Goal: Complete application form

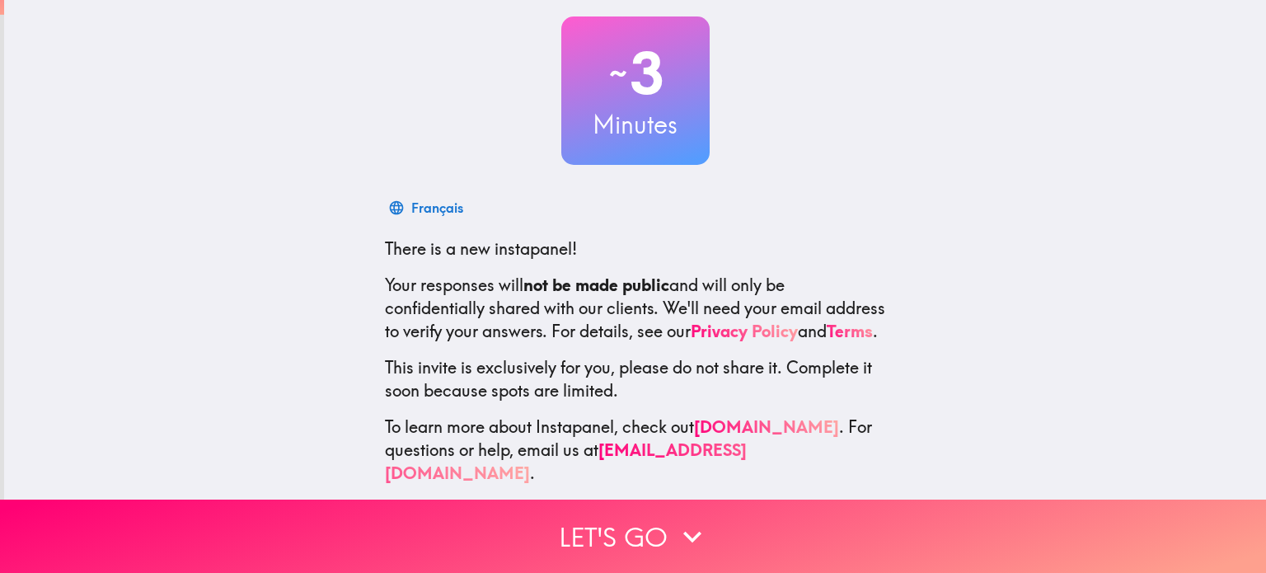
scroll to position [112, 0]
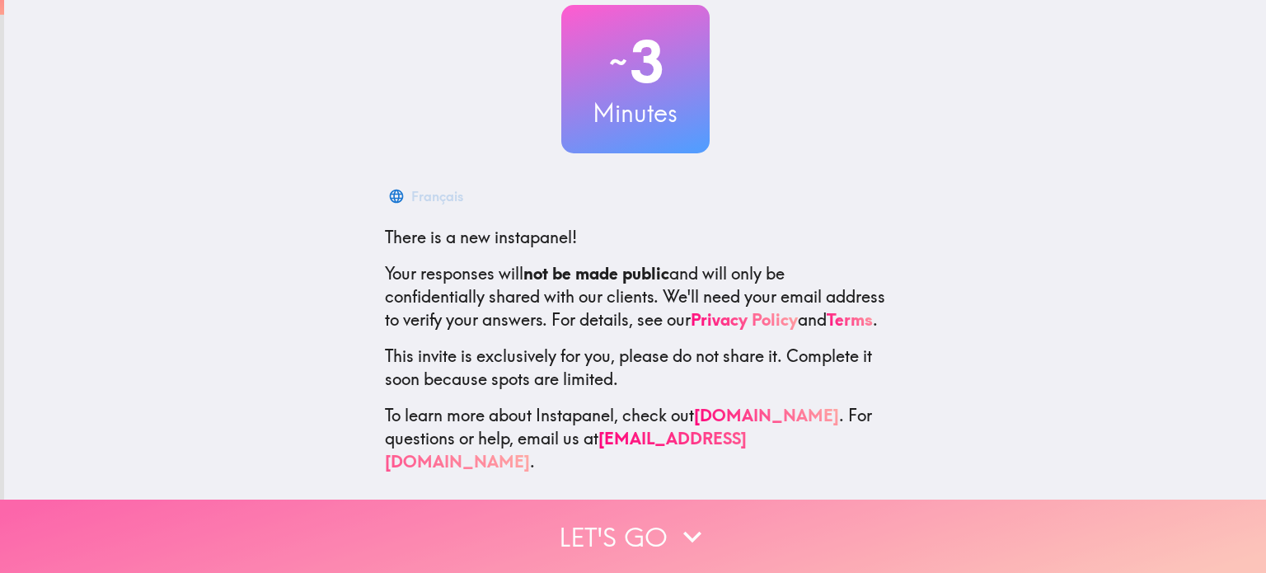
click at [613, 525] on button "Let's go" at bounding box center [633, 536] width 1266 height 73
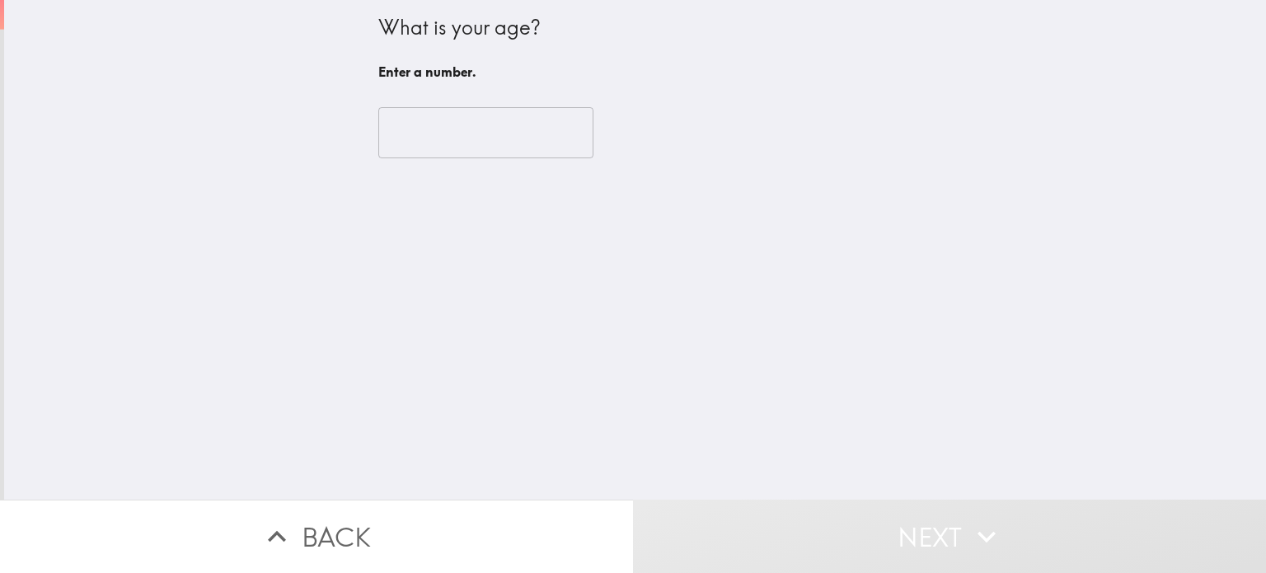
click at [516, 134] on input "number" at bounding box center [485, 132] width 215 height 51
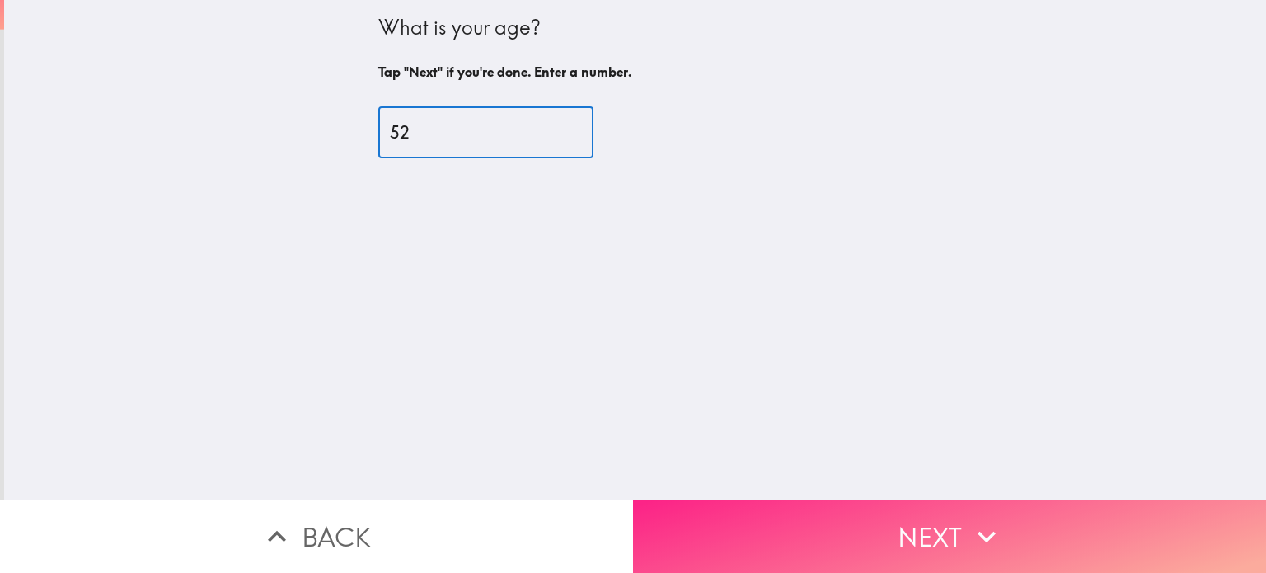
type input "52"
click at [884, 520] on button "Next" at bounding box center [949, 536] width 633 height 73
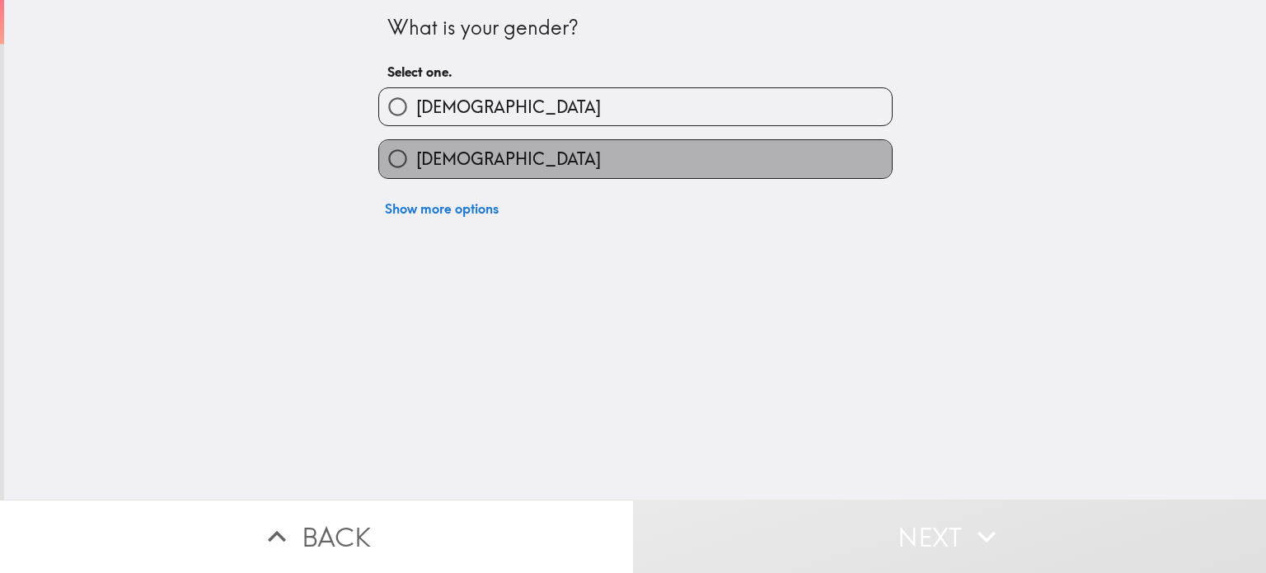
click at [599, 171] on label "[DEMOGRAPHIC_DATA]" at bounding box center [635, 158] width 513 height 37
click at [416, 171] on input "[DEMOGRAPHIC_DATA]" at bounding box center [397, 158] width 37 height 37
radio input "true"
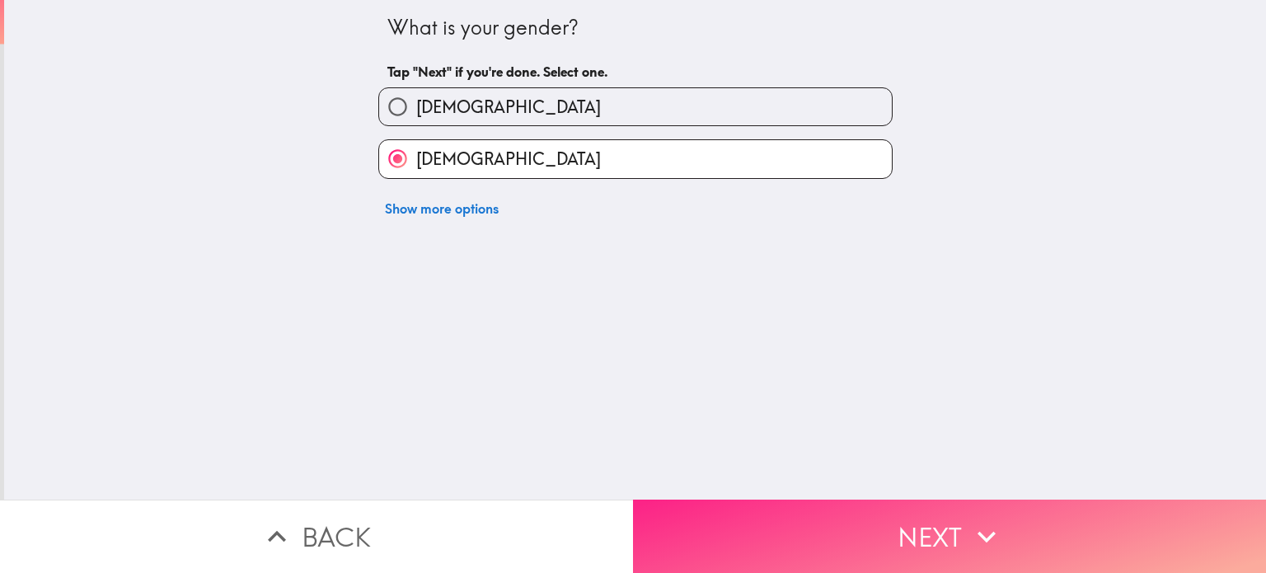
click at [861, 529] on button "Next" at bounding box center [949, 536] width 633 height 73
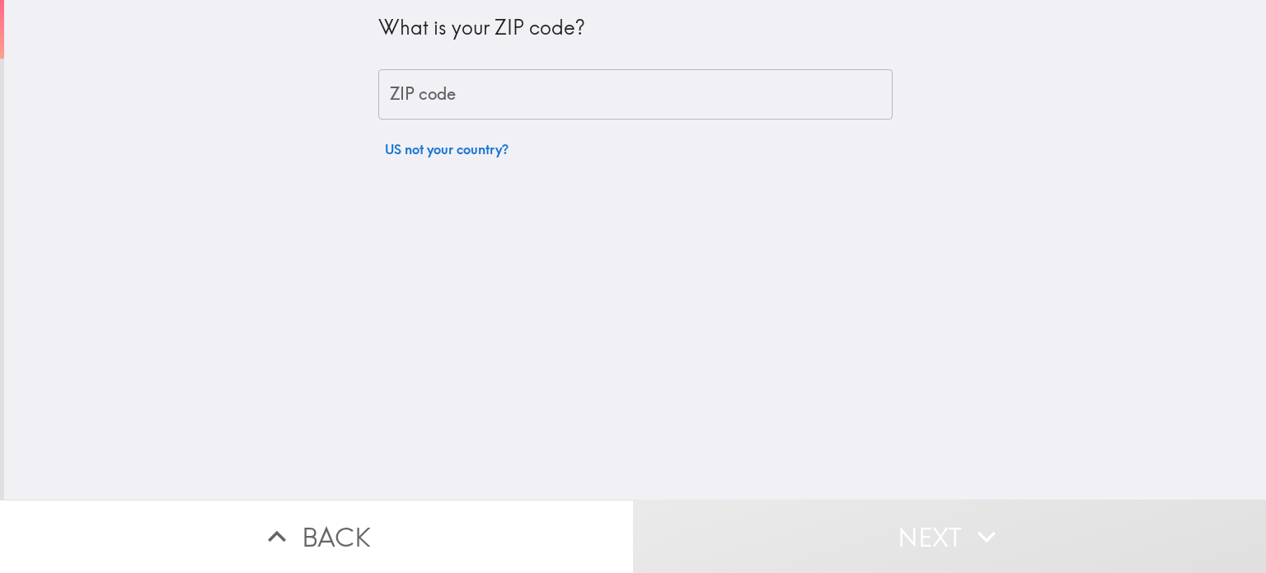
click at [660, 93] on input "ZIP code" at bounding box center [635, 94] width 514 height 51
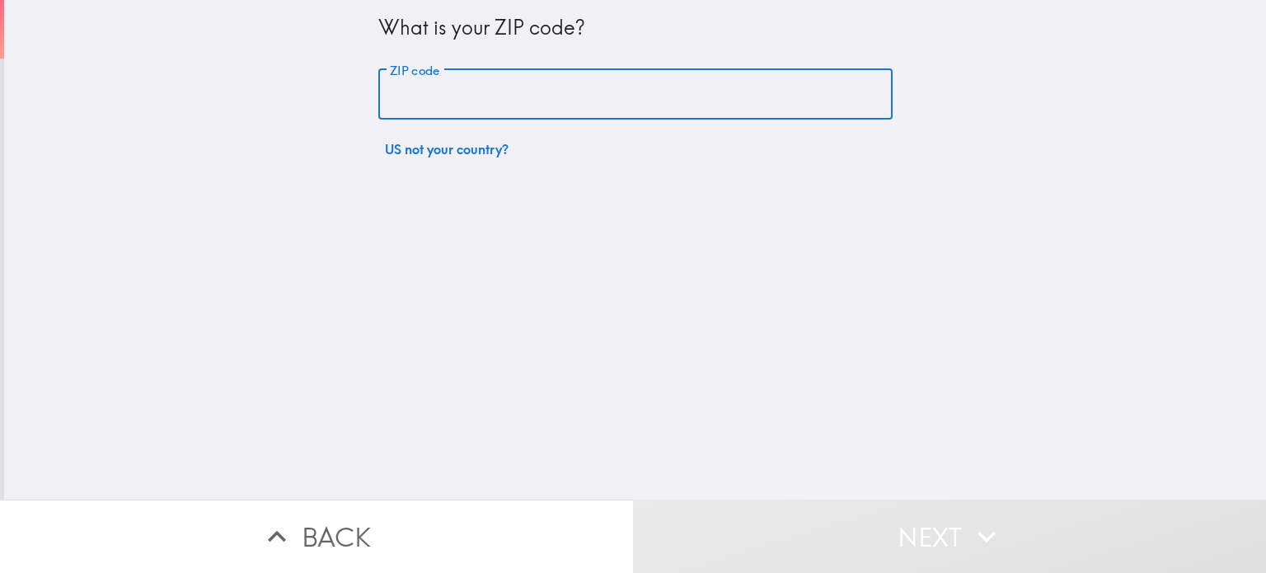
type input "10583"
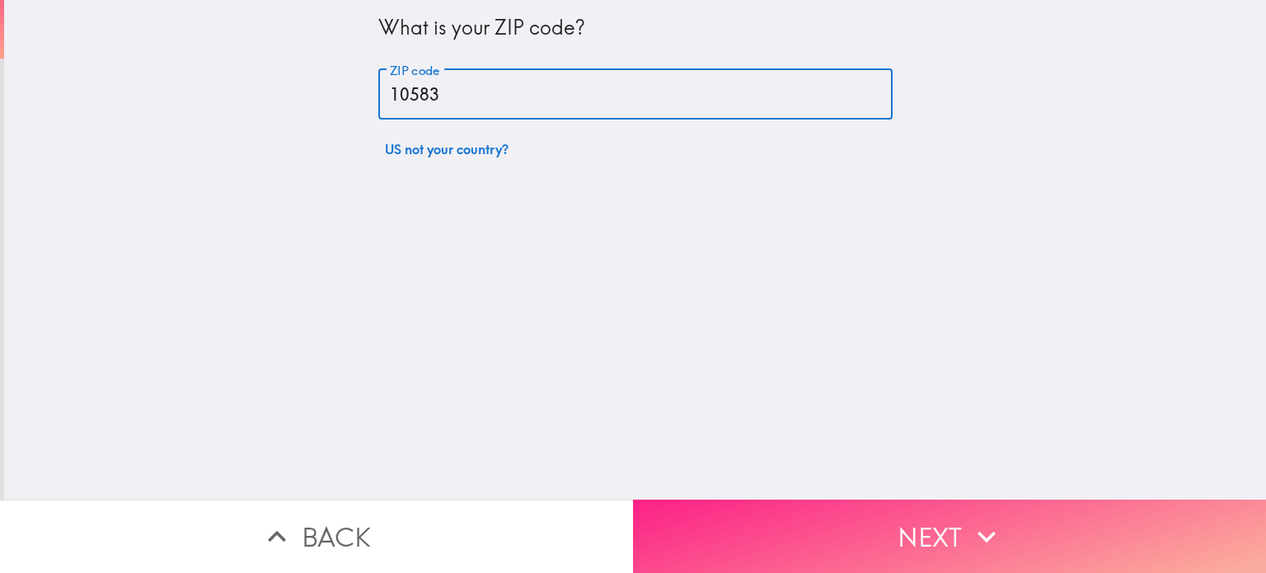
click at [899, 515] on button "Next" at bounding box center [949, 536] width 633 height 73
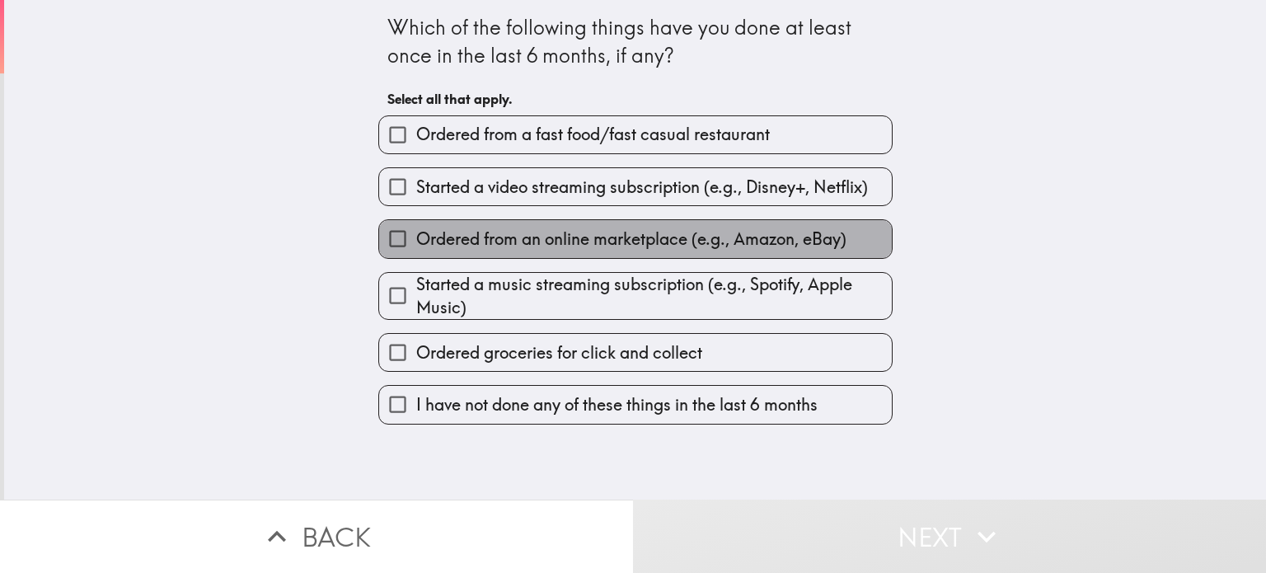
click at [535, 234] on span "Ordered from an online marketplace (e.g., Amazon, eBay)" at bounding box center [631, 239] width 430 height 23
click at [416, 234] on input "Ordered from an online marketplace (e.g., Amazon, eBay)" at bounding box center [397, 238] width 37 height 37
checkbox input "true"
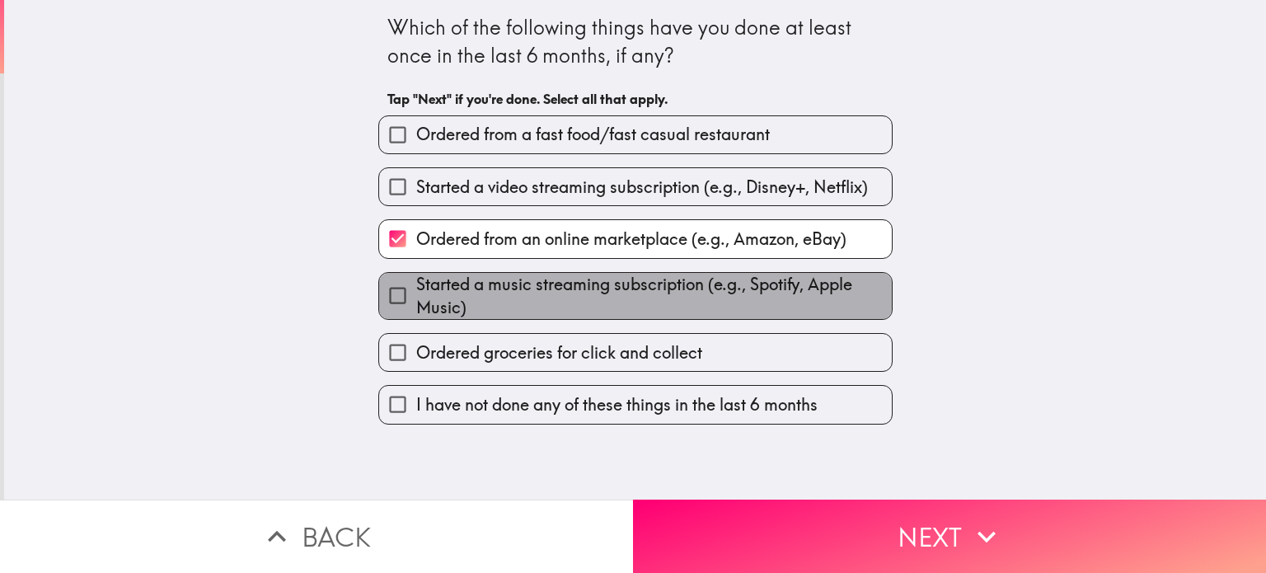
drag, startPoint x: 835, startPoint y: 312, endPoint x: 838, endPoint y: 326, distance: 13.4
click at [835, 313] on span "Started a music streaming subscription (e.g., Spotify, Apple Music)" at bounding box center [654, 296] width 476 height 46
click at [416, 313] on input "Started a music streaming subscription (e.g., Spotify, Apple Music)" at bounding box center [397, 295] width 37 height 37
checkbox input "true"
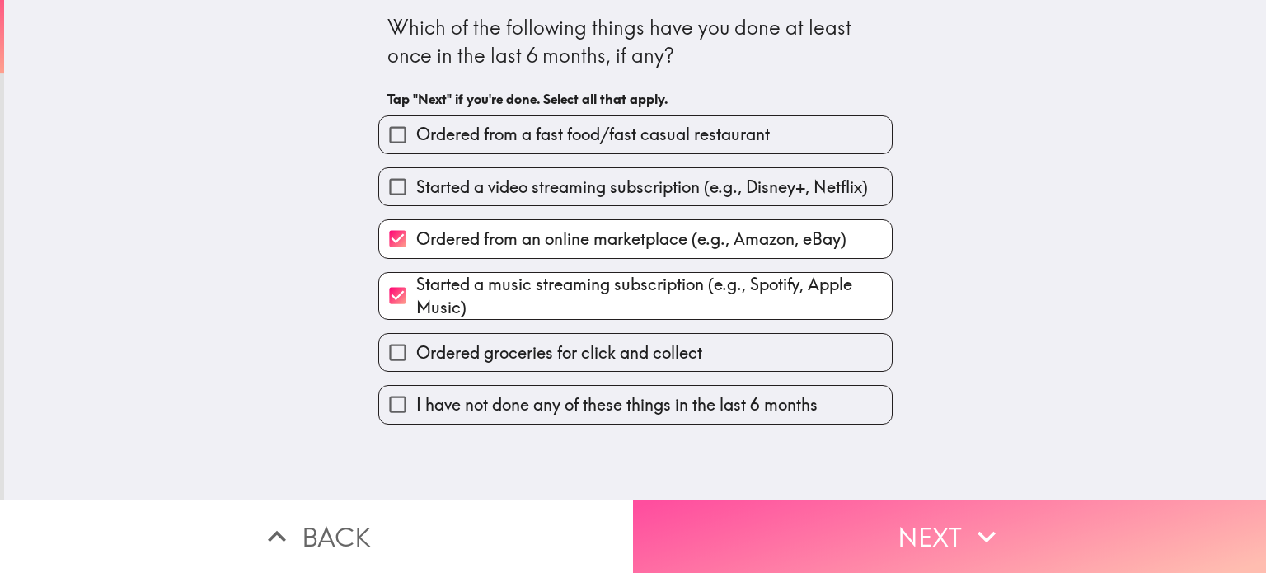
drag, startPoint x: 894, startPoint y: 533, endPoint x: 878, endPoint y: 528, distance: 16.4
click at [894, 535] on button "Next" at bounding box center [949, 536] width 633 height 73
